Goal: Navigation & Orientation: Find specific page/section

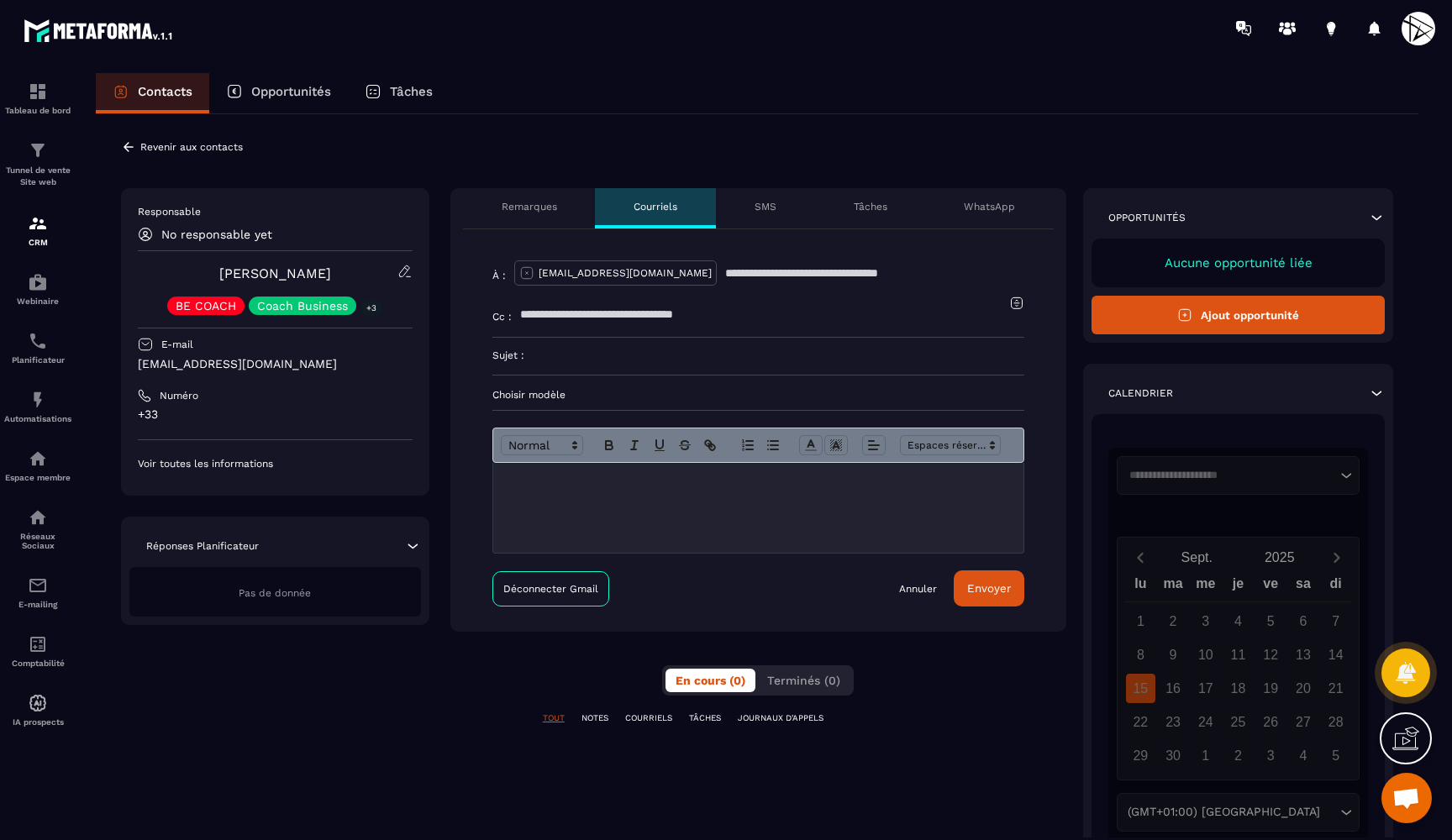
click at [612, 812] on div "**********" at bounding box center [758, 543] width 616 height 710
click at [771, 208] on p "SMS" at bounding box center [765, 206] width 22 height 14
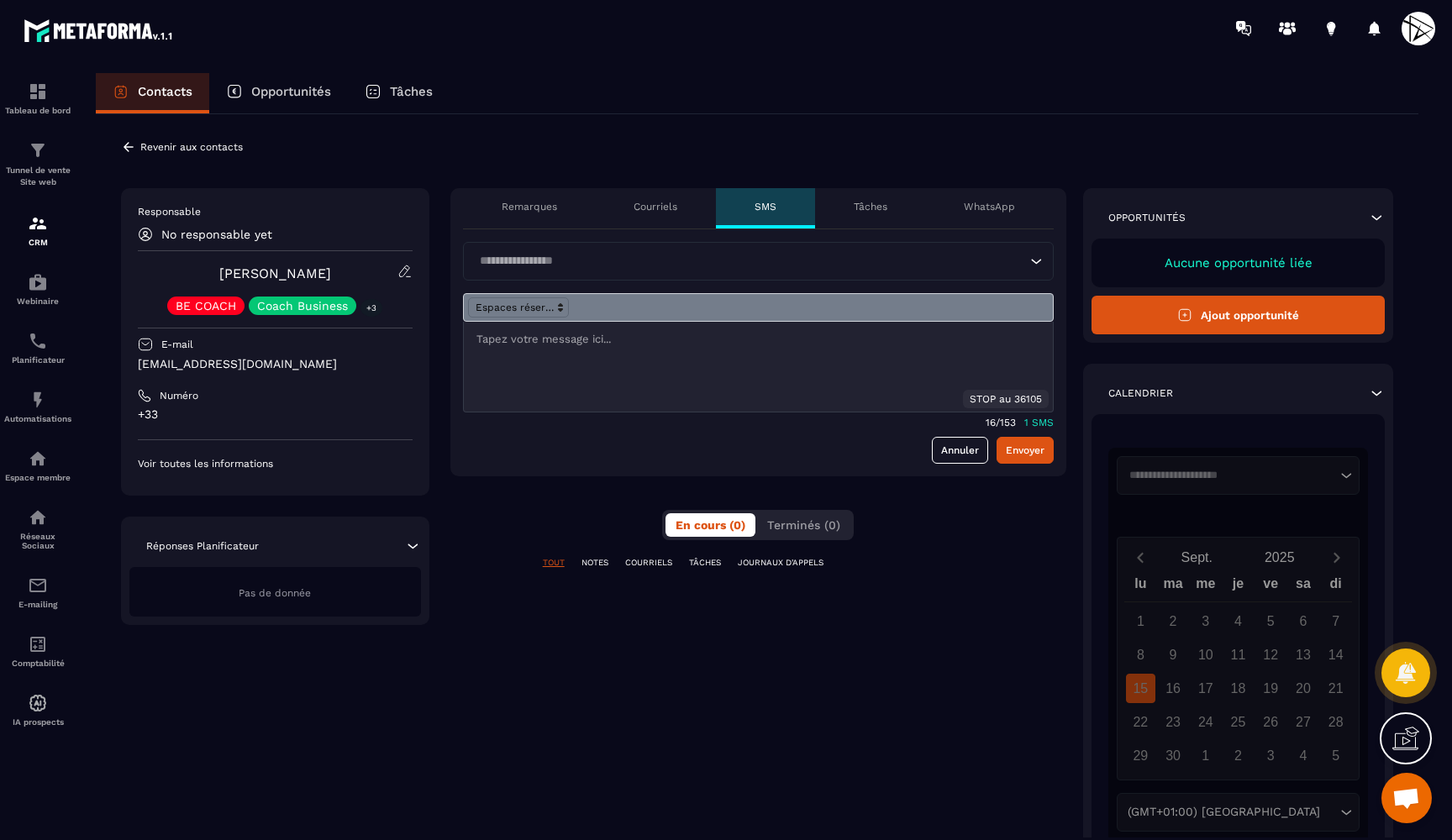
click at [874, 210] on p "Tâches" at bounding box center [870, 206] width 33 height 14
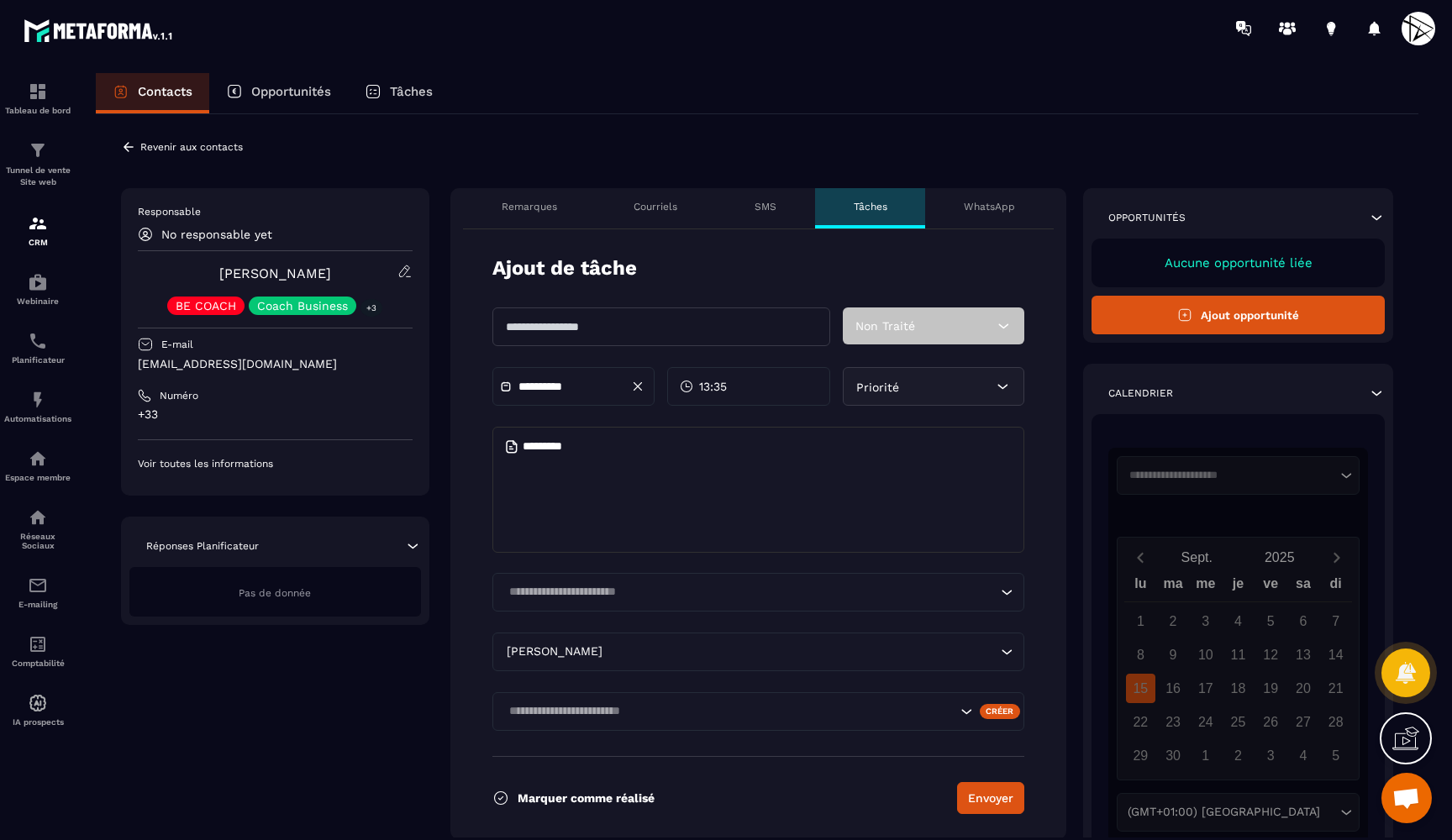
click at [782, 211] on div "SMS" at bounding box center [766, 208] width 99 height 41
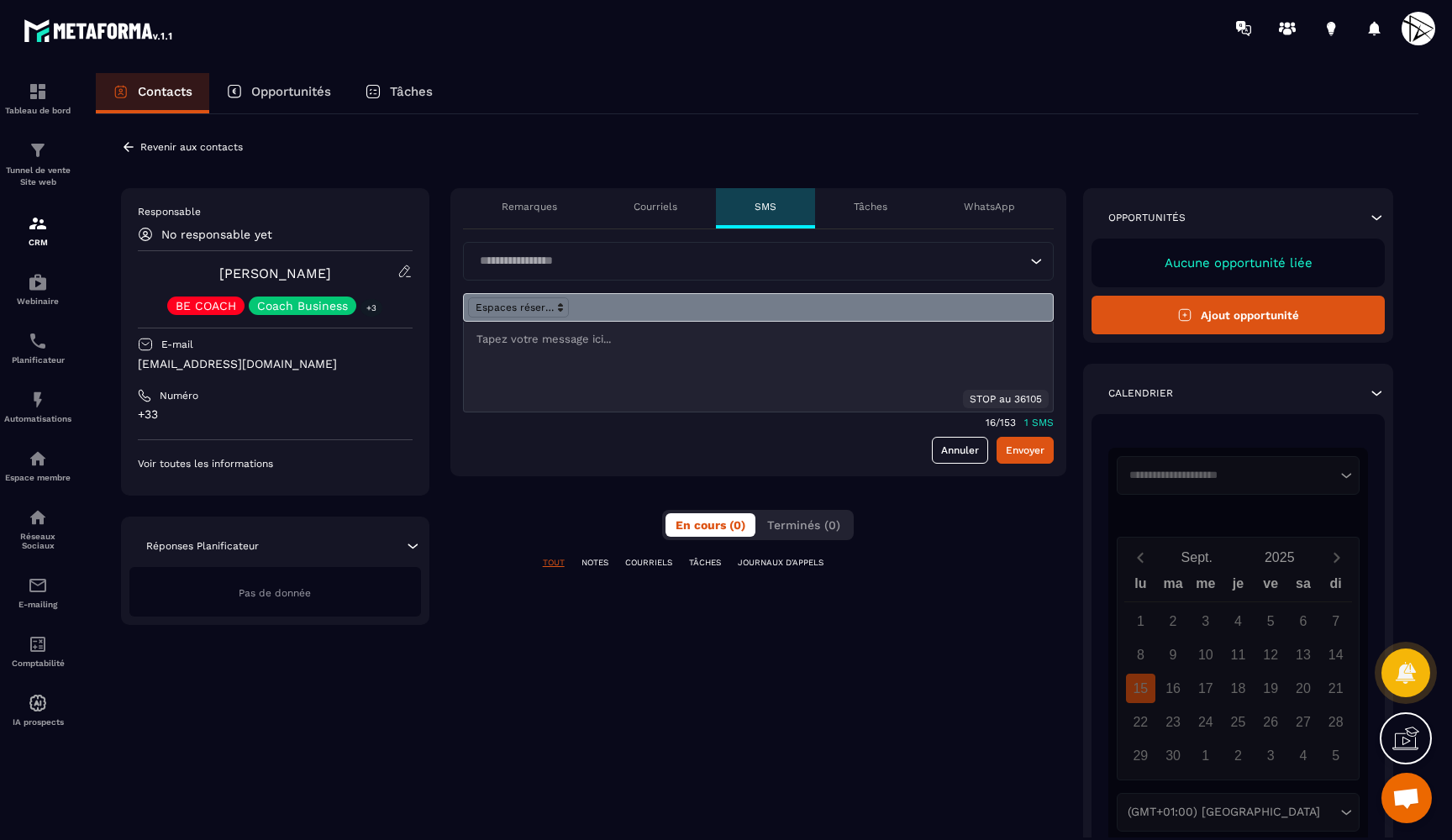
click at [867, 215] on div "Tâches" at bounding box center [870, 208] width 111 height 41
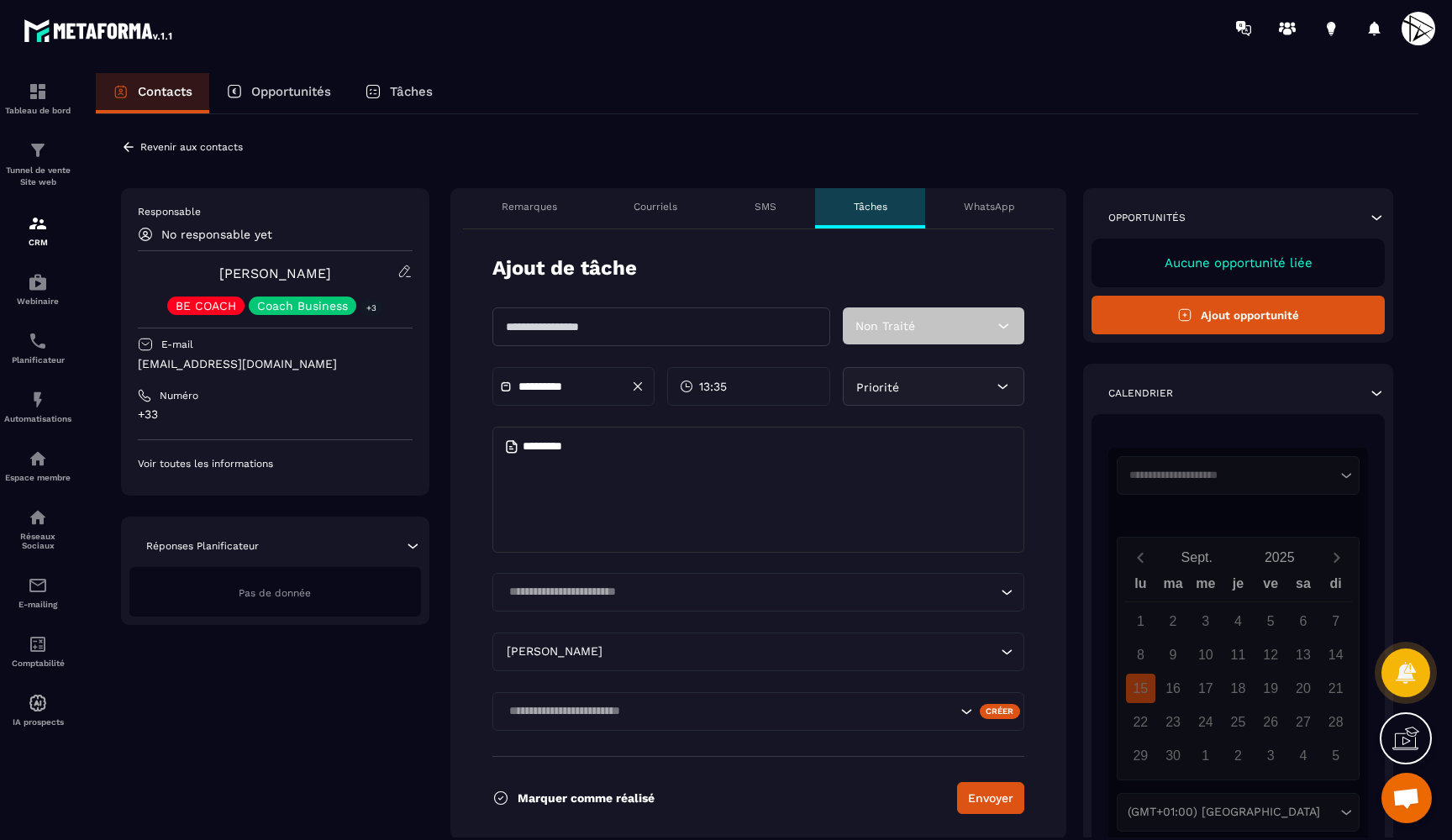
click at [973, 205] on p "WhatsApp" at bounding box center [989, 206] width 51 height 14
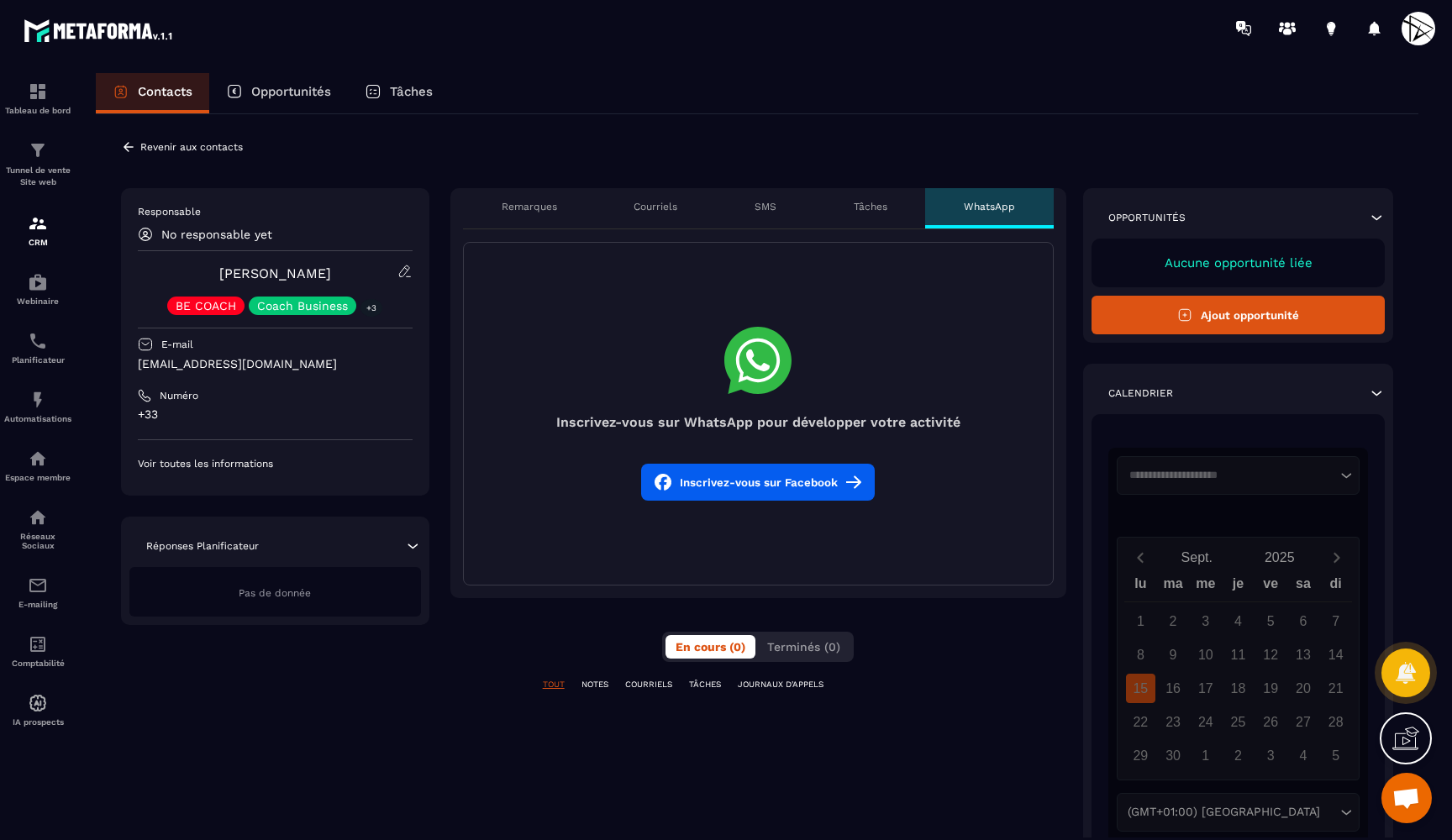
click at [763, 482] on button "Inscrivez-vous sur Facebook" at bounding box center [758, 482] width 233 height 37
click at [731, 483] on button "Inscrivez-vous sur Facebook" at bounding box center [758, 482] width 233 height 37
click at [286, 98] on p "Opportunités" at bounding box center [291, 91] width 80 height 15
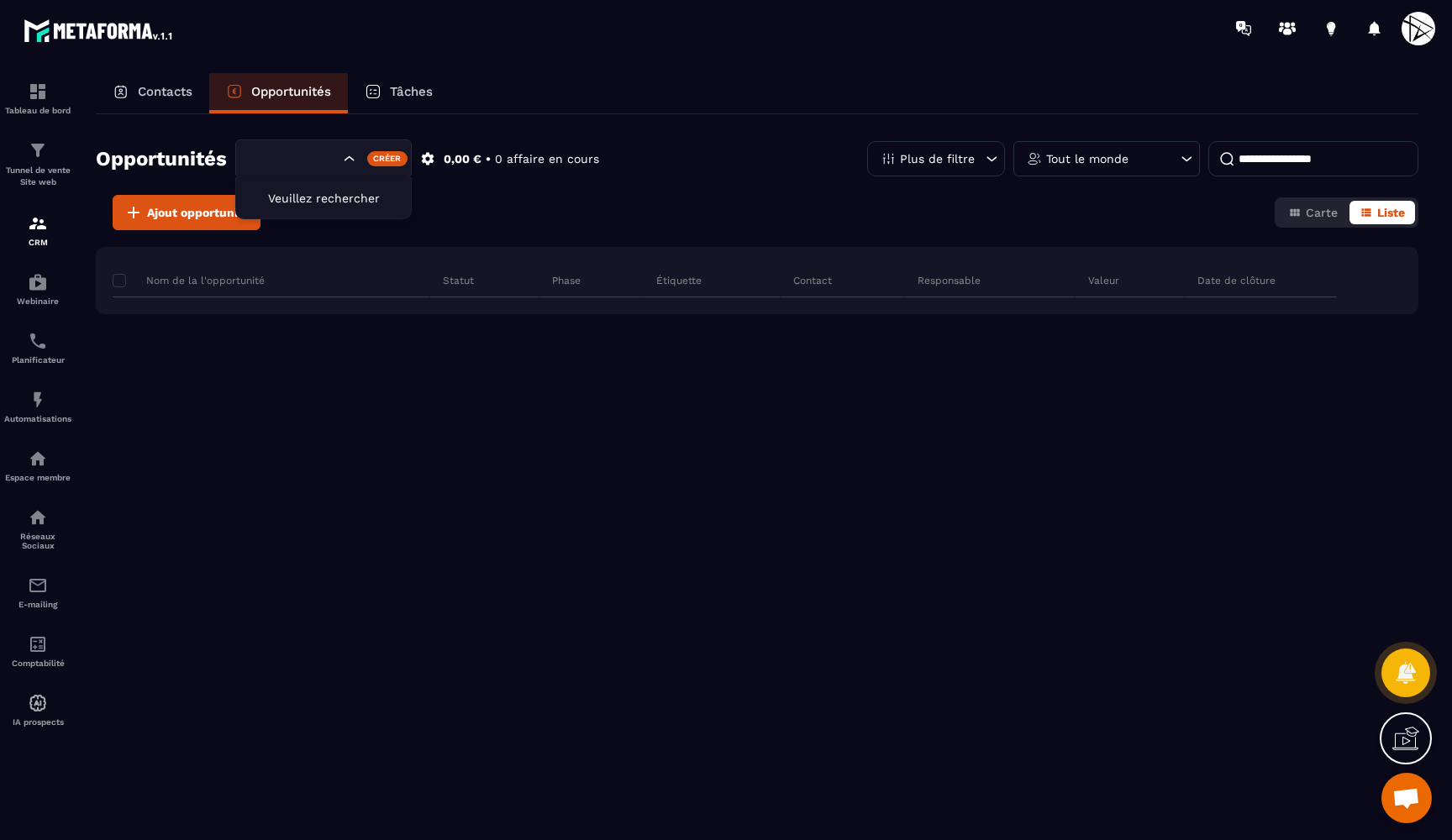
click at [352, 158] on icon "Search for option" at bounding box center [349, 158] width 17 height 17
click at [449, 472] on div "Nom de la l'opportunité Statut Phase Étiquette Contact Responsable Valeur Date …" at bounding box center [757, 368] width 1322 height 243
click at [1081, 164] on p "Tout le monde" at bounding box center [1086, 158] width 82 height 12
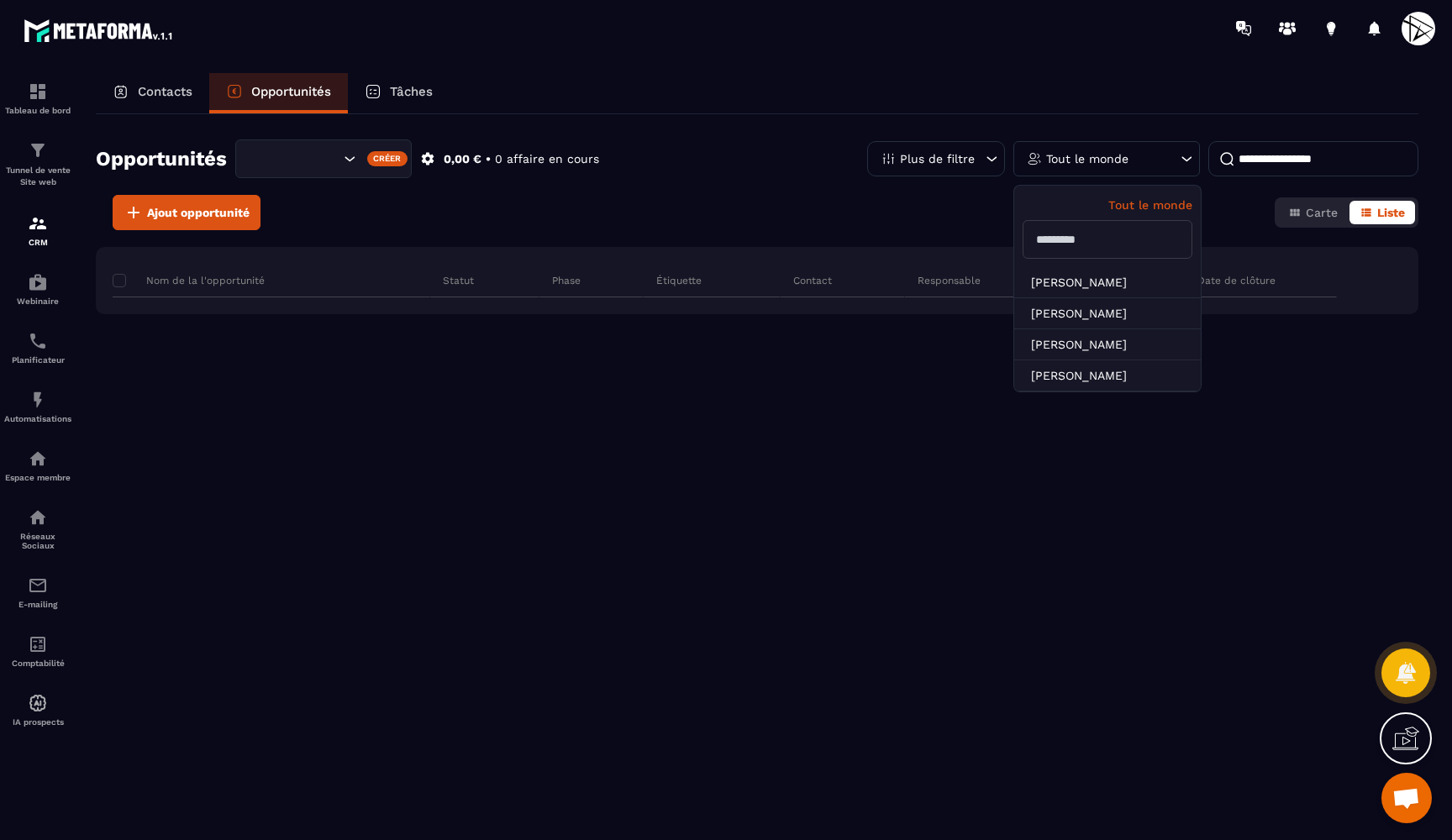
click at [1147, 77] on div "Contacts Opportunités Tâches" at bounding box center [757, 93] width 1322 height 41
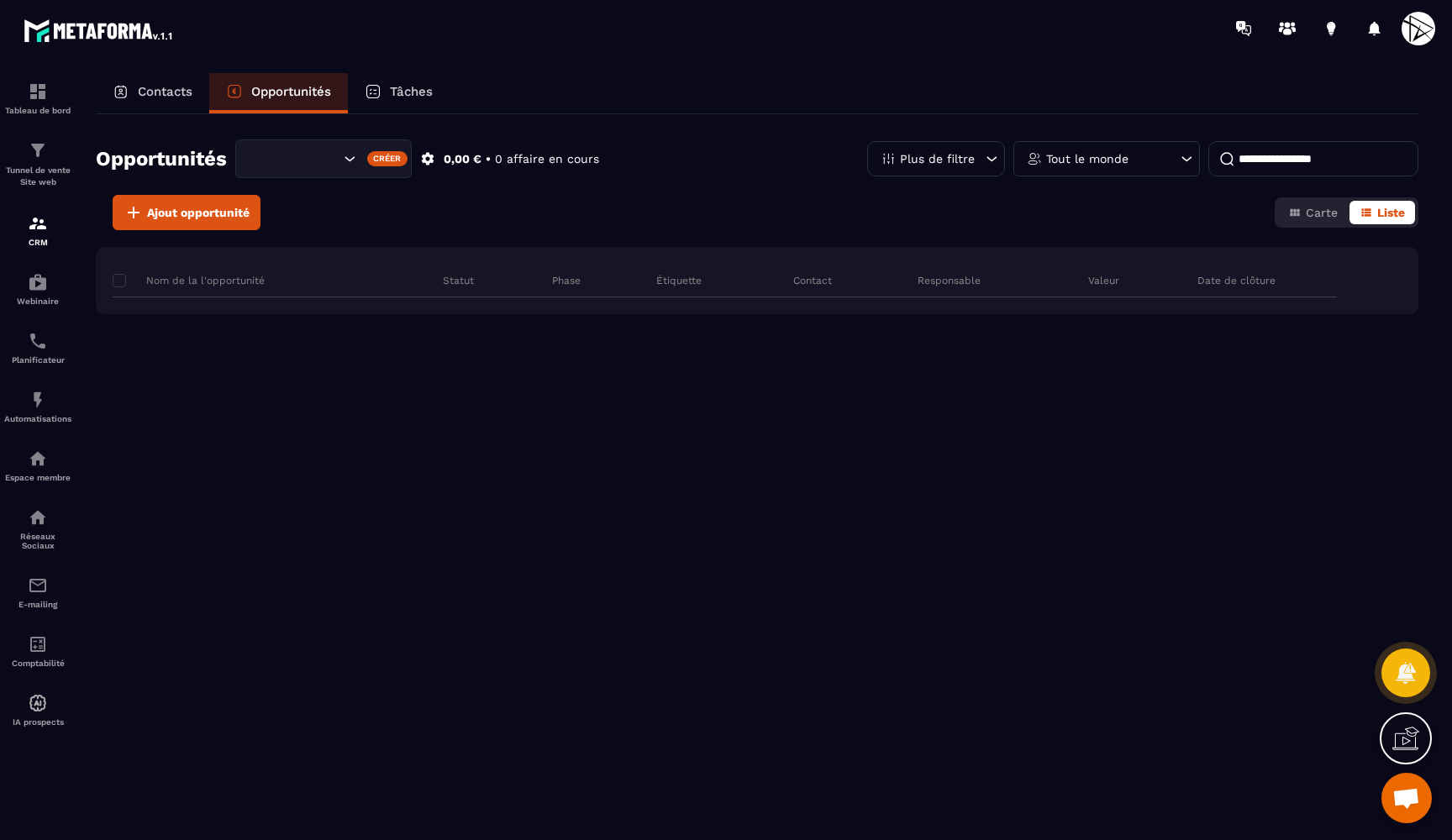
click at [966, 160] on p "Plus de filtre" at bounding box center [937, 158] width 75 height 12
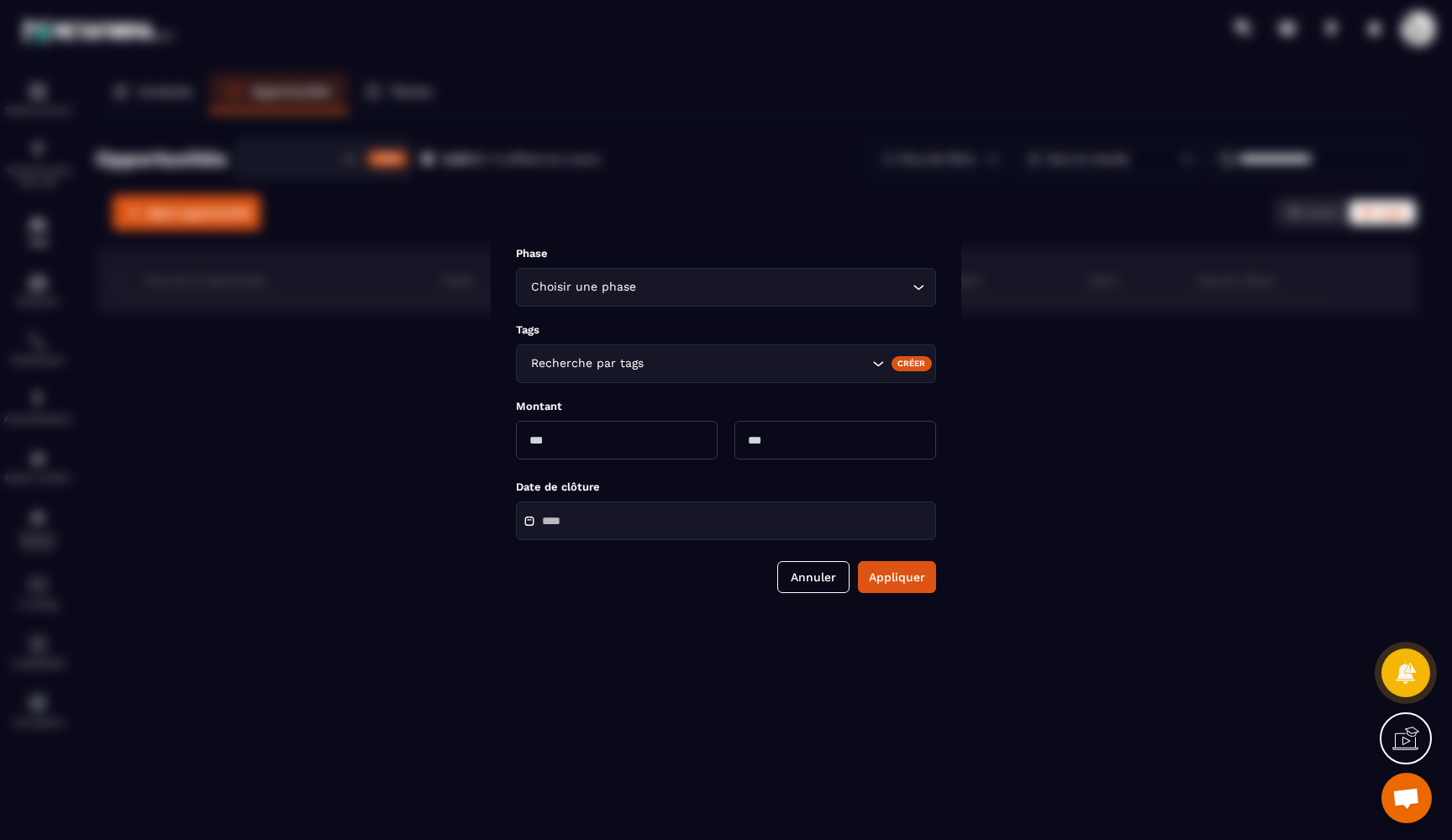
click at [805, 78] on div "Modal window" at bounding box center [726, 420] width 1452 height 840
click at [815, 575] on button "Annuler" at bounding box center [813, 576] width 72 height 32
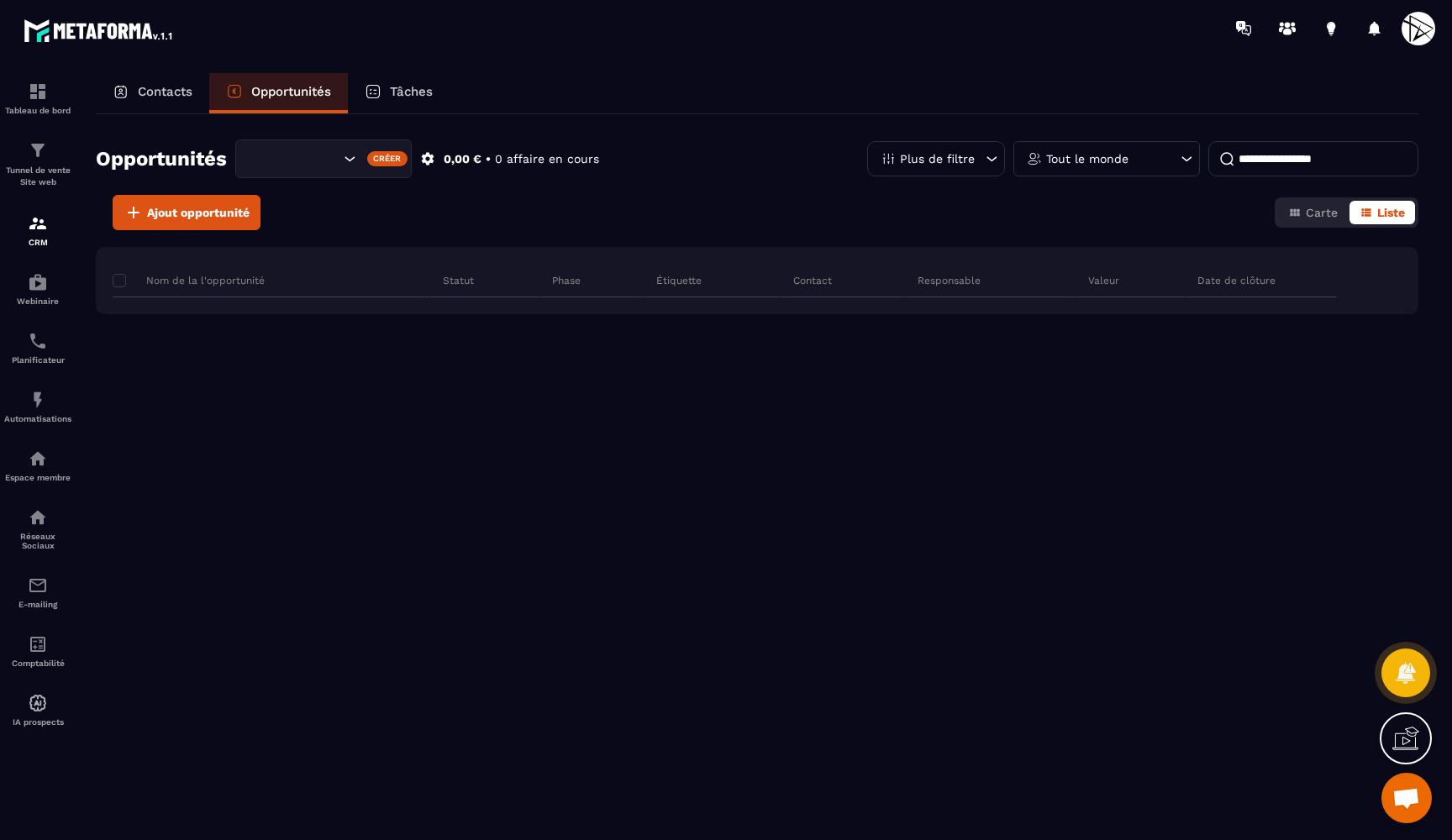
click at [160, 81] on div "Contacts" at bounding box center [152, 93] width 113 height 41
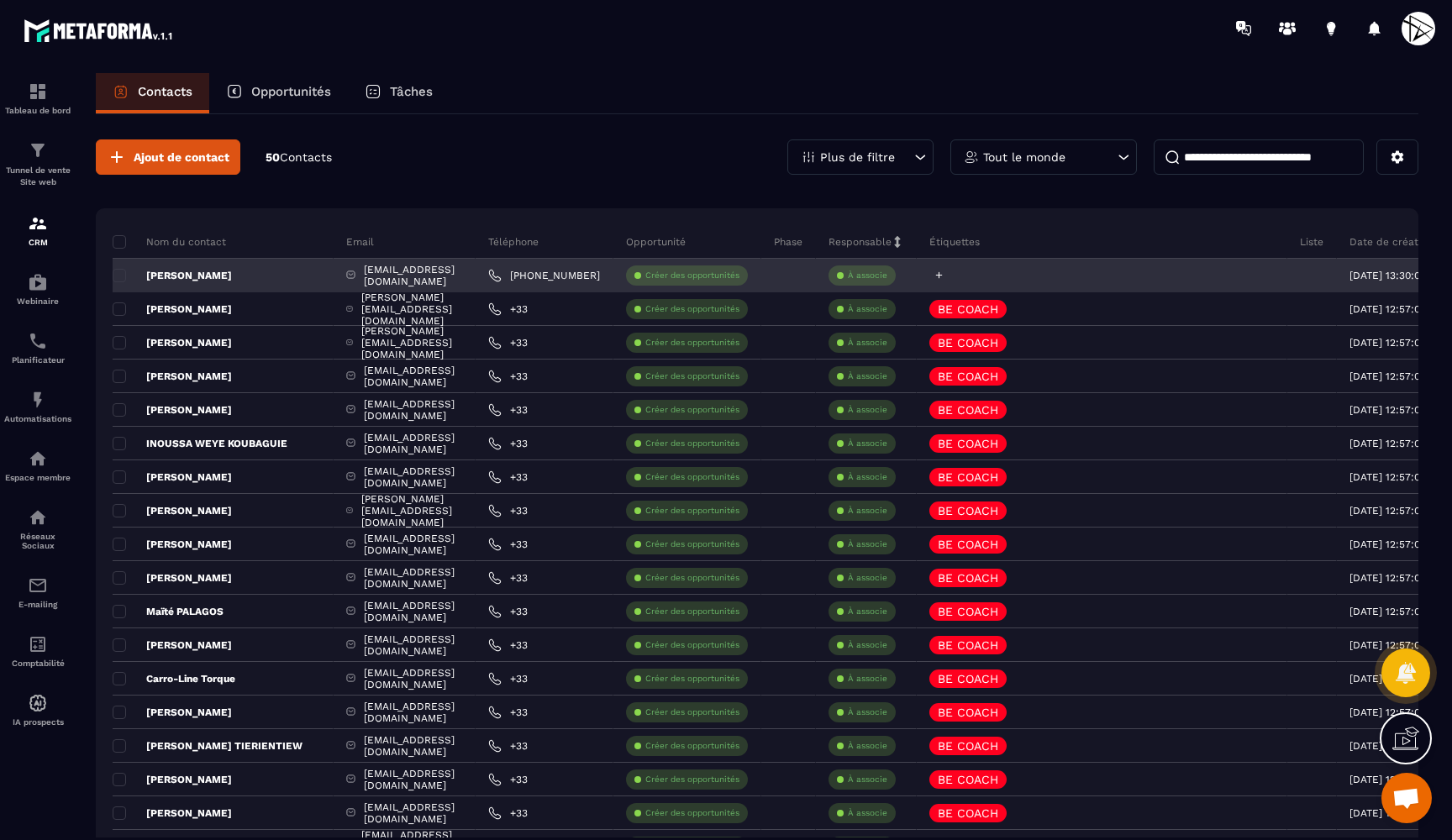
click at [1022, 274] on div at bounding box center [1101, 275] width 370 height 33
click at [186, 274] on p "[PERSON_NAME]" at bounding box center [172, 275] width 119 height 14
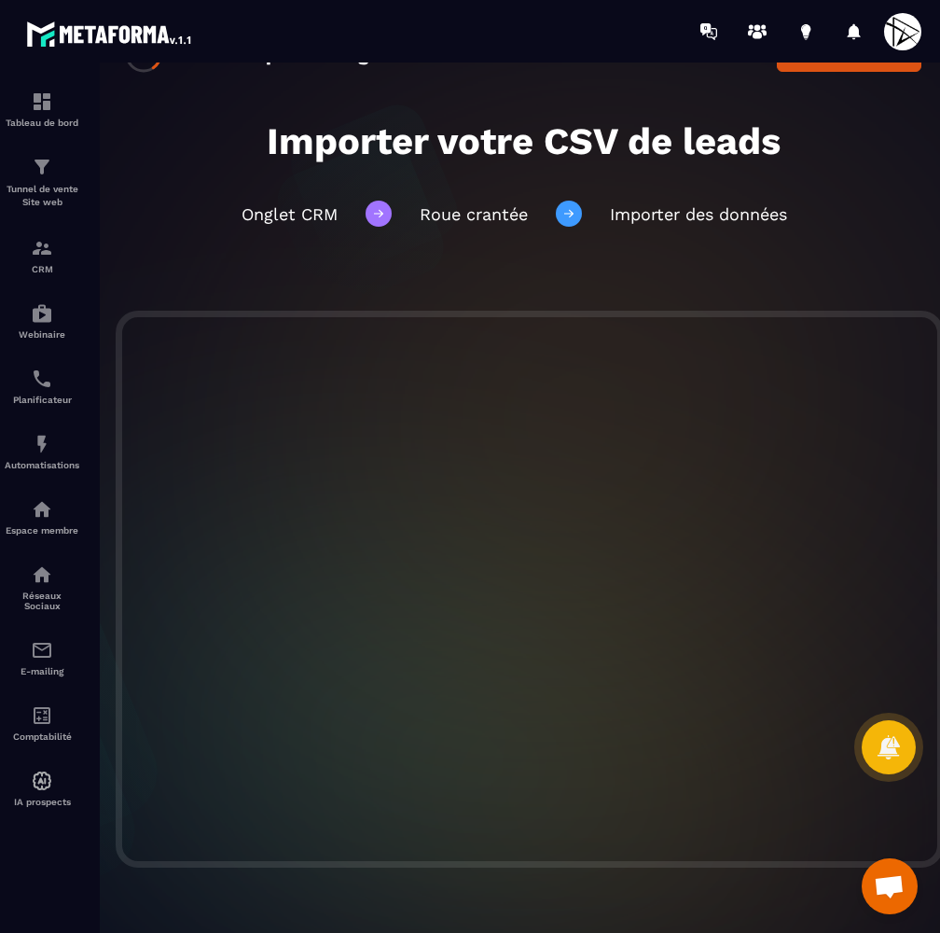
click at [892, 176] on div "8/20 Étapes d'intégration Étape précédente Étape suivante Importer votre CSV de…" at bounding box center [523, 497] width 871 height 870
